Goal: Communication & Community: Answer question/provide support

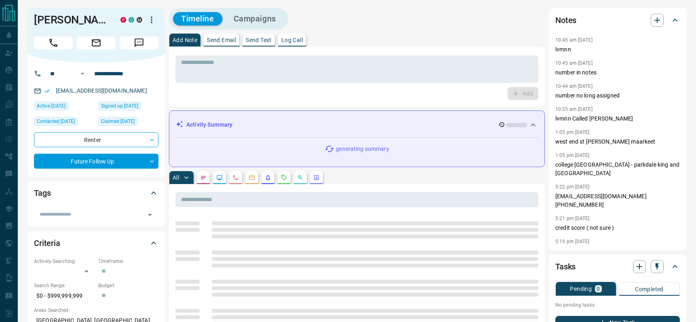
click at [221, 43] on p "Send Email" at bounding box center [221, 40] width 29 height 6
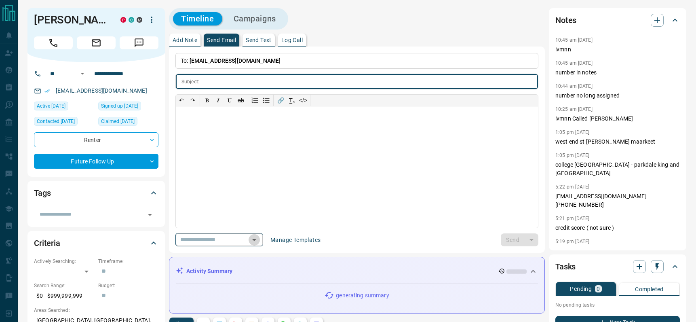
click at [255, 240] on icon "Open" at bounding box center [254, 240] width 10 height 10
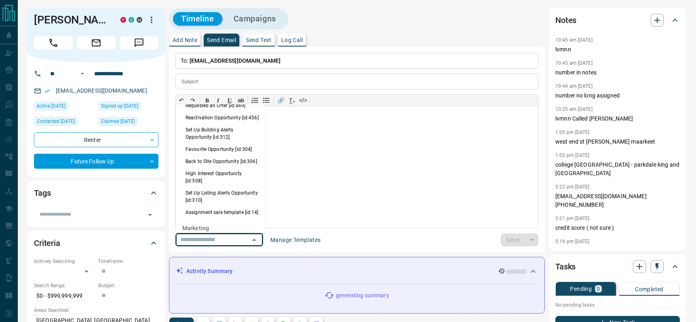
scroll to position [531, 0]
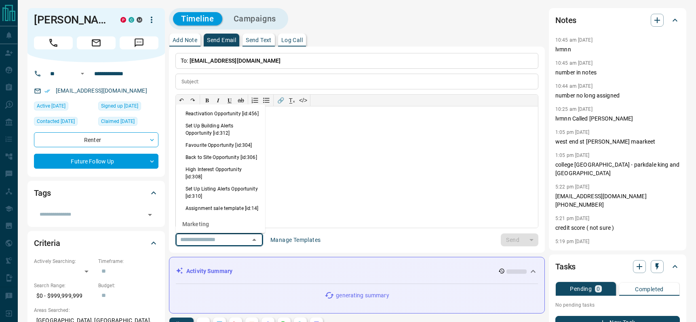
click at [196, 163] on li "Back to Site Opportunity [id:306]" at bounding box center [220, 157] width 89 height 12
type input "**********"
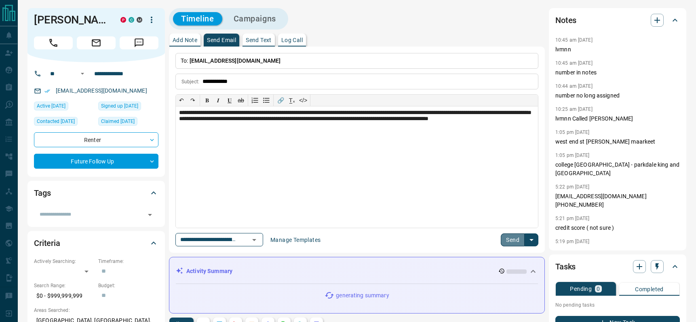
click at [507, 244] on button "Send" at bounding box center [513, 239] width 24 height 13
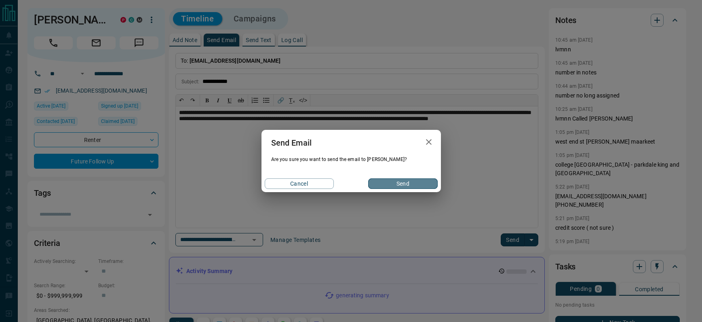
click at [408, 184] on button "Send" at bounding box center [402, 183] width 69 height 11
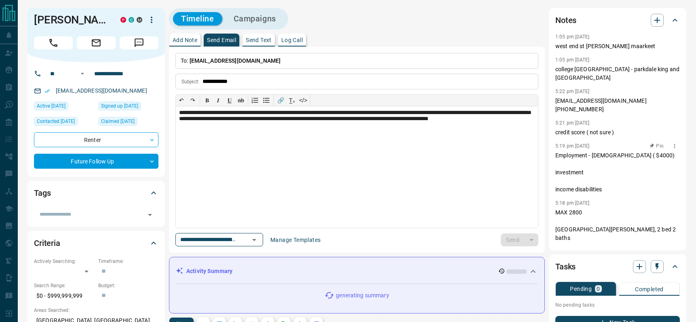
scroll to position [145, 0]
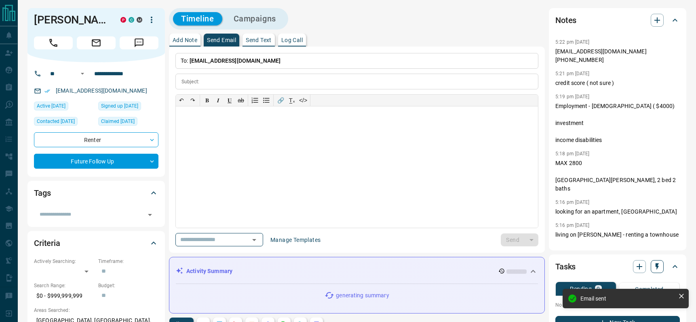
click at [657, 271] on button "button" at bounding box center [657, 266] width 13 height 13
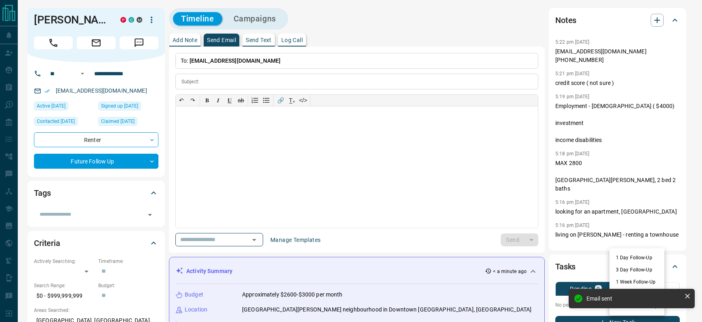
click at [628, 256] on li "1 Day Follow-Up" at bounding box center [637, 258] width 55 height 12
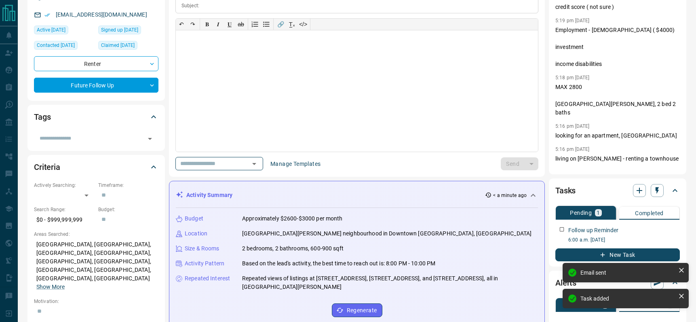
scroll to position [46, 0]
